Goal: Task Accomplishment & Management: Manage account settings

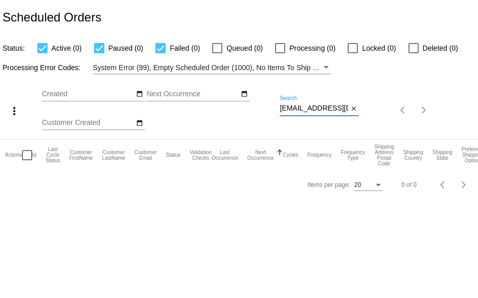
scroll to position [0, 33]
drag, startPoint x: 280, startPoint y: 106, endPoint x: 406, endPoint y: 106, distance: 126.8
click at [395, 115] on div "more_vert Sep Jan Feb Mar [DATE]" at bounding box center [239, 106] width 478 height 65
paste input "128is28"
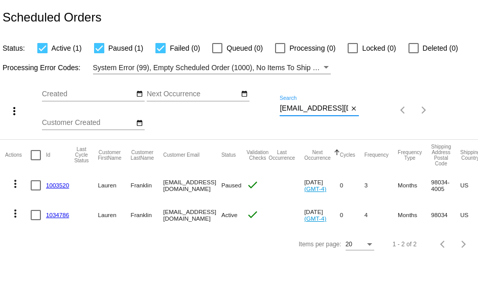
type input "[EMAIL_ADDRESS][DOMAIN_NAME]"
click at [12, 214] on mat-icon "more_vert" at bounding box center [15, 213] width 12 height 12
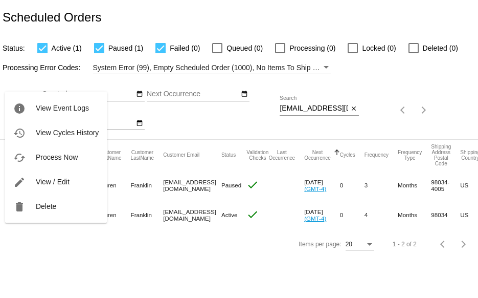
click at [152, 261] on div at bounding box center [239, 149] width 478 height 298
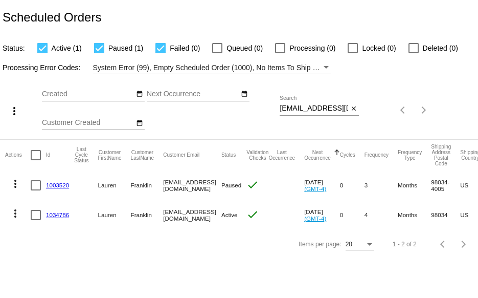
click at [61, 214] on link "1034786" at bounding box center [57, 214] width 23 height 7
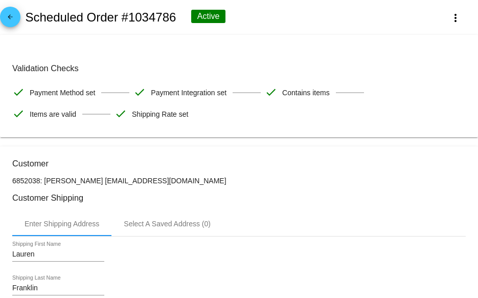
click at [14, 17] on mat-icon "arrow_back" at bounding box center [10, 19] width 12 height 12
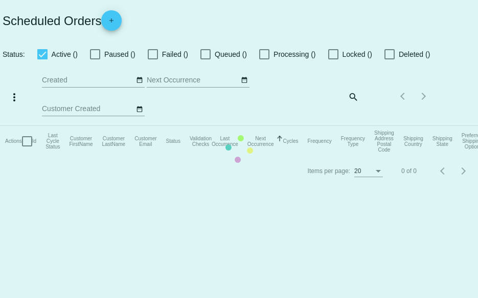
checkbox input "true"
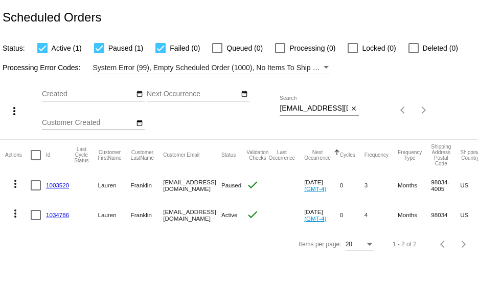
click at [57, 186] on link "1003520" at bounding box center [57, 184] width 23 height 7
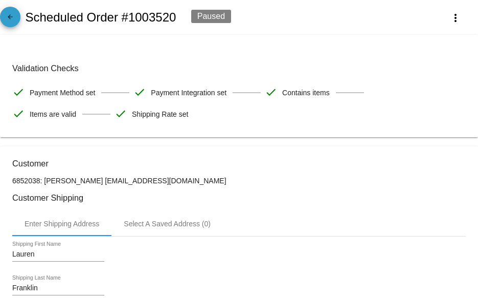
click at [13, 16] on mat-icon "arrow_back" at bounding box center [10, 19] width 12 height 12
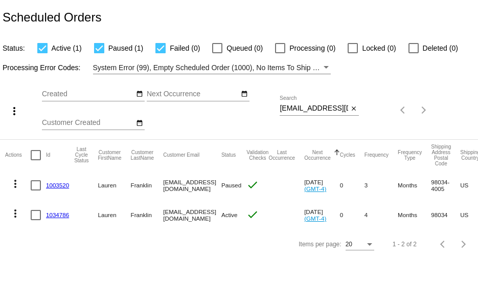
click at [14, 183] on mat-icon "more_vert" at bounding box center [15, 183] width 12 height 12
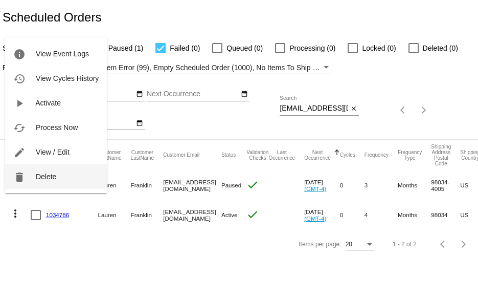
click at [41, 181] on button "delete Delete" at bounding box center [56, 176] width 102 height 25
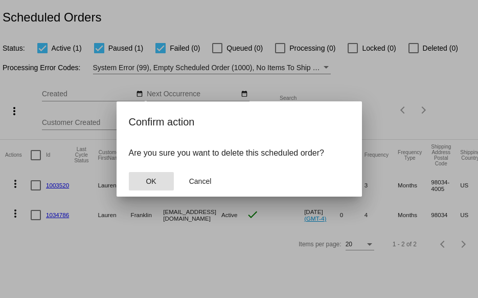
click at [149, 180] on span "OK" at bounding box center [151, 181] width 10 height 8
